Goal: Information Seeking & Learning: Learn about a topic

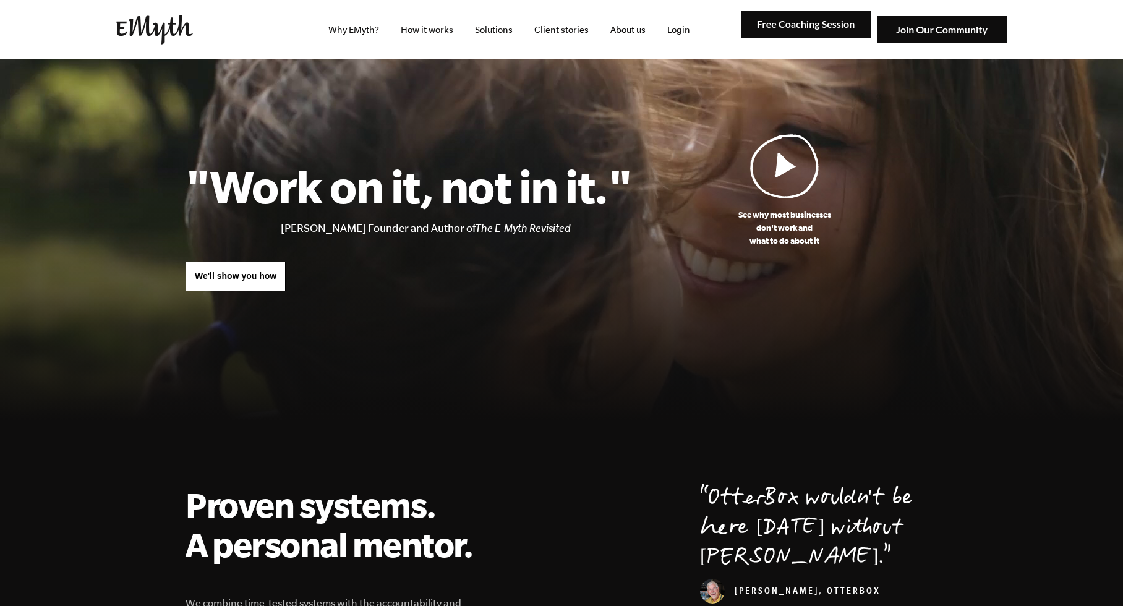
click at [441, 30] on link "How it works" at bounding box center [427, 29] width 72 height 59
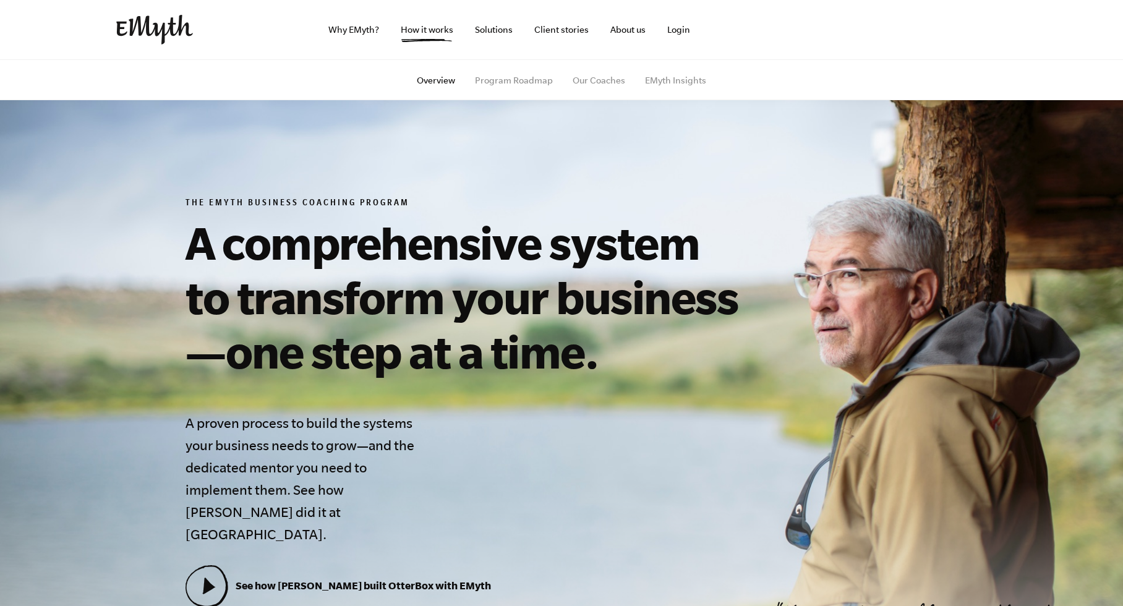
click at [451, 81] on link "Overview" at bounding box center [436, 80] width 38 height 10
click at [366, 32] on link "Why EMyth?" at bounding box center [353, 29] width 70 height 59
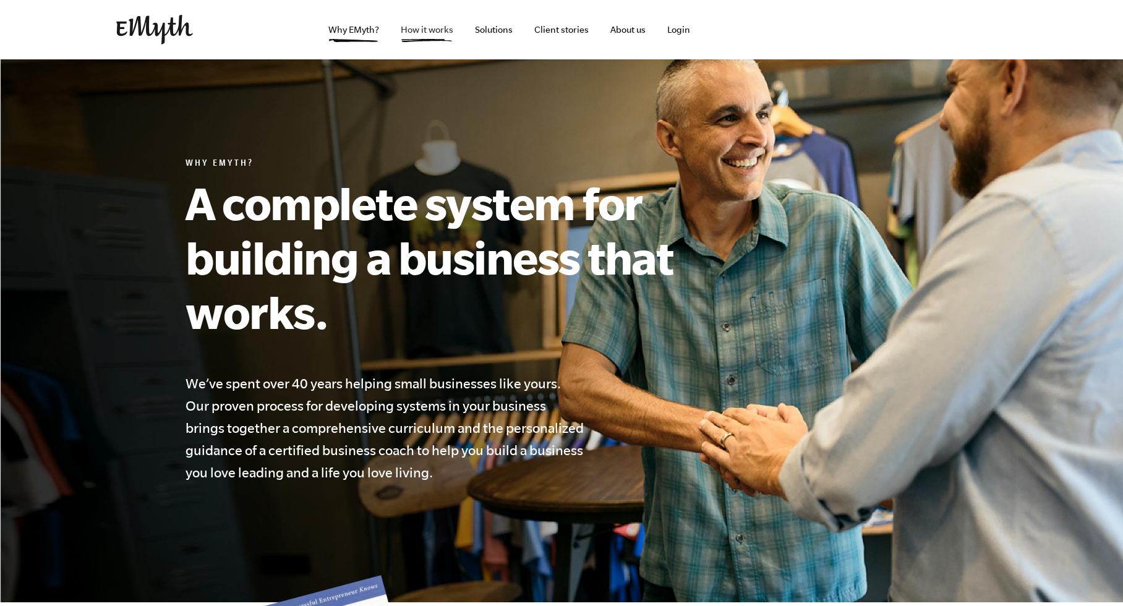
click at [412, 30] on link "How it works" at bounding box center [427, 29] width 72 height 59
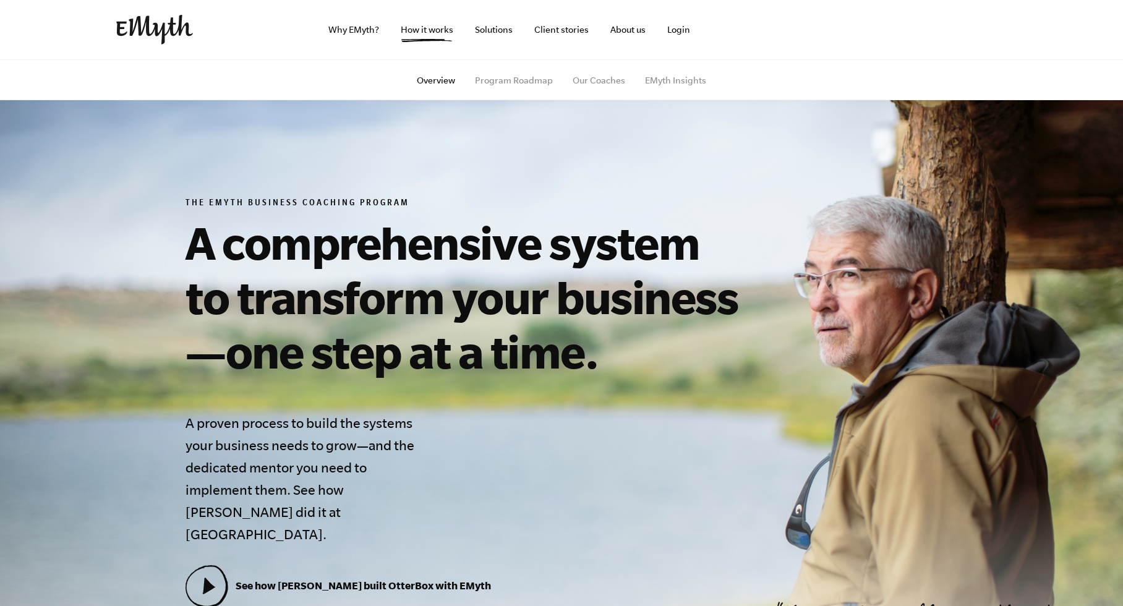
scroll to position [6, 0]
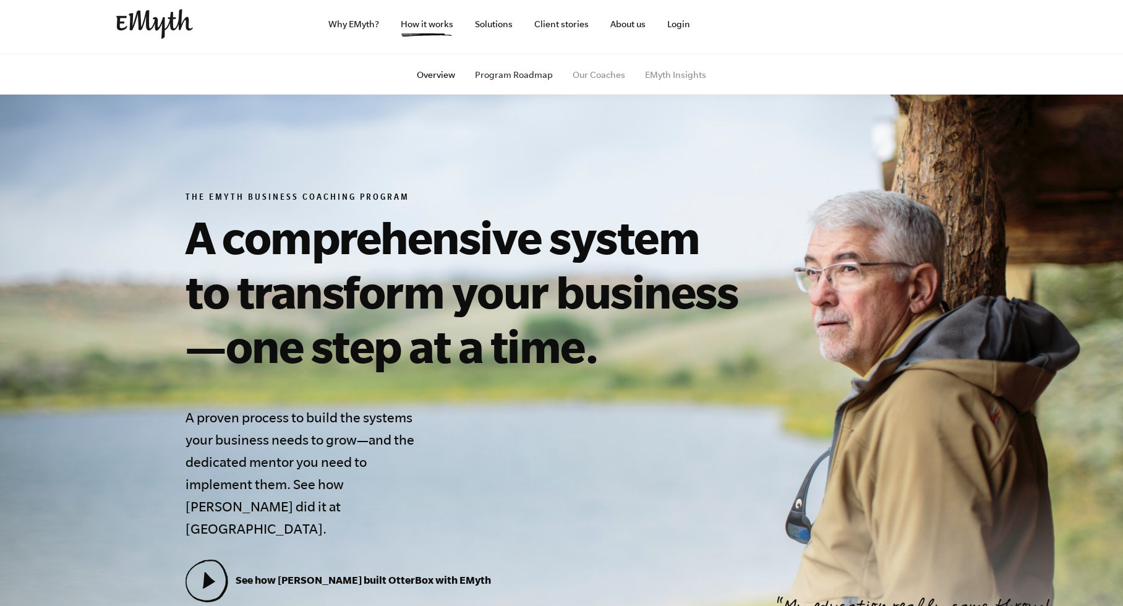
click at [518, 77] on link "Program Roadmap" at bounding box center [514, 75] width 78 height 10
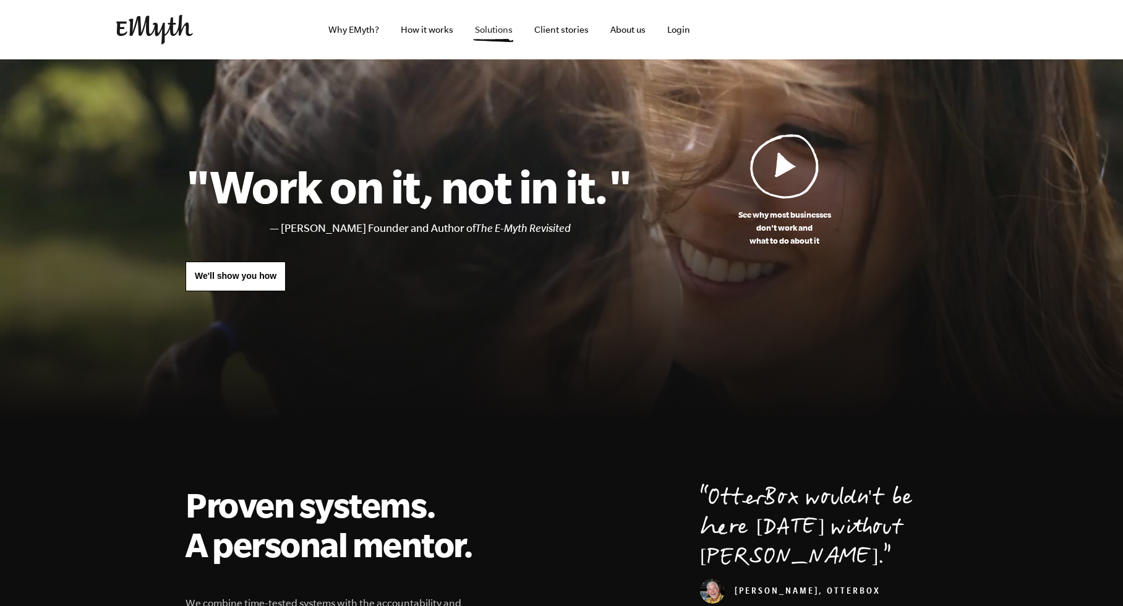
click at [501, 31] on link "Solutions" at bounding box center [494, 29] width 58 height 59
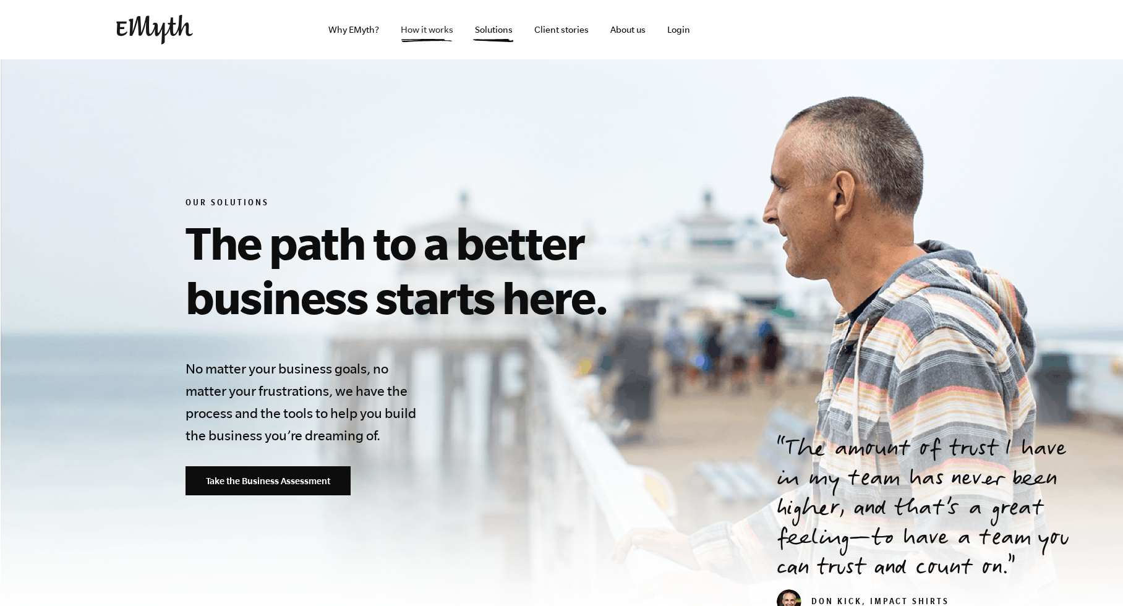
click at [419, 32] on link "How it works" at bounding box center [427, 29] width 72 height 59
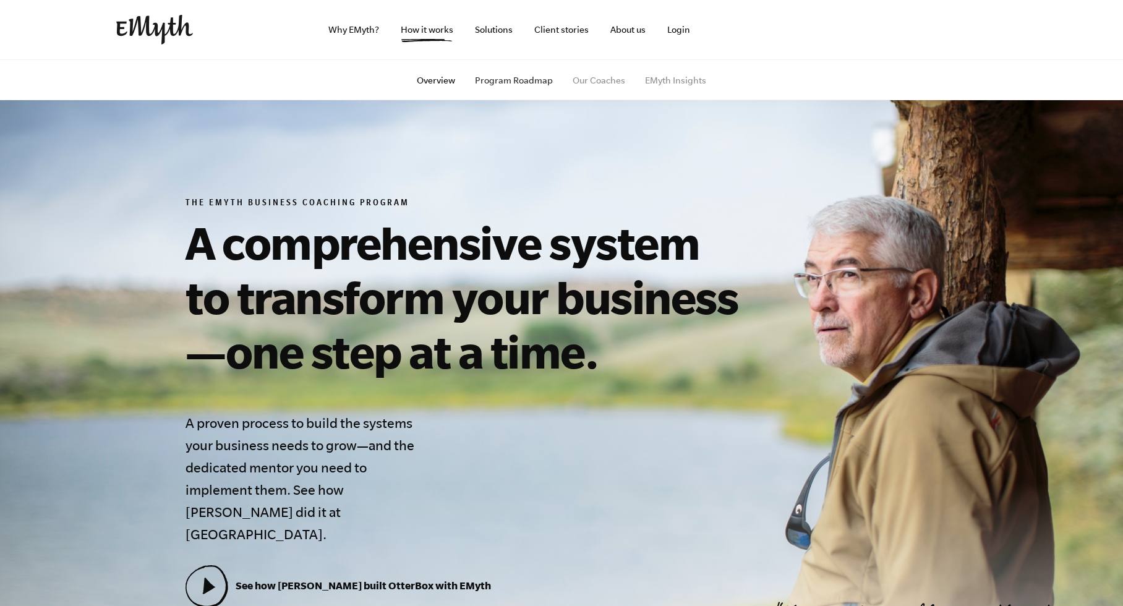
click at [501, 78] on link "Program Roadmap" at bounding box center [514, 80] width 78 height 10
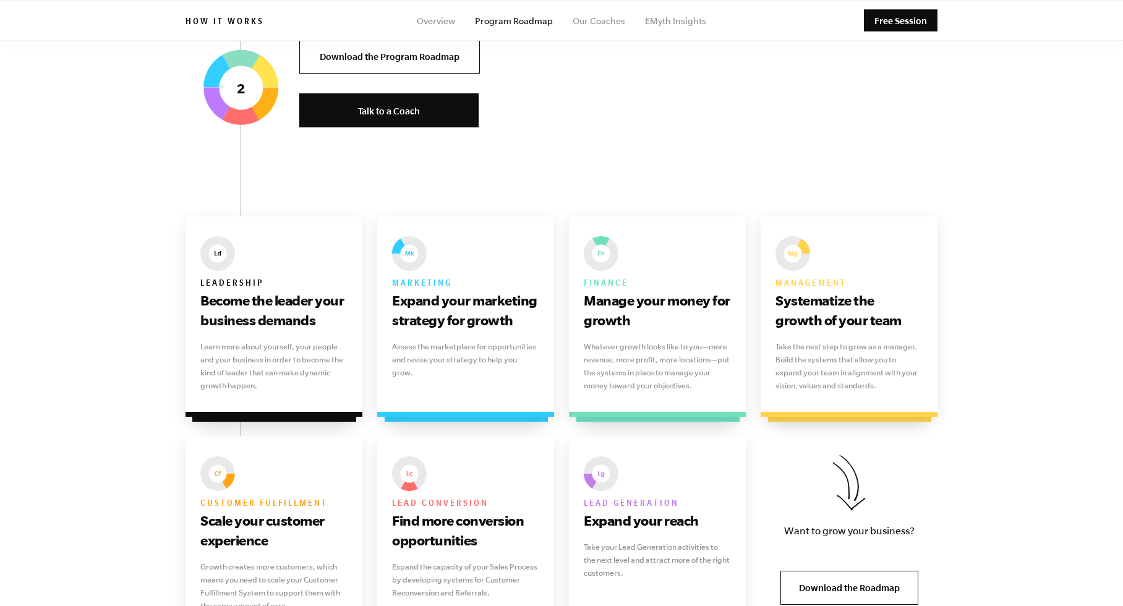
scroll to position [1621, 0]
